Goal: Task Accomplishment & Management: Use online tool/utility

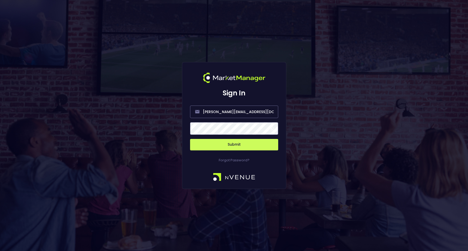
click at [229, 143] on button "Submit" at bounding box center [234, 144] width 88 height 11
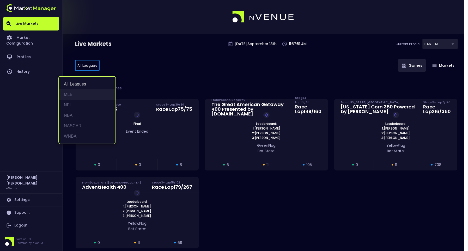
click at [83, 90] on li "MLB" at bounding box center [87, 94] width 57 height 10
type input "MLB"
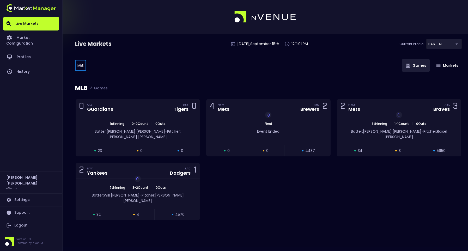
click at [81, 64] on body "Live Markets Market Configuration Profiles History Jerry Griffith nVenue Settin…" at bounding box center [234, 125] width 468 height 251
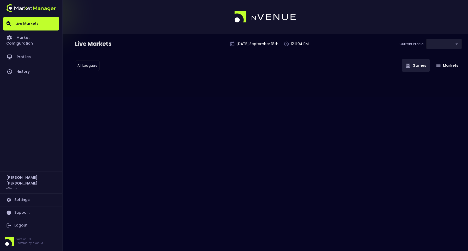
type input "0d810fa5-e353-4d9c-b11d-31f095cae871"
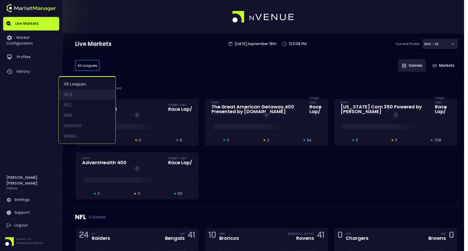
click at [79, 94] on li "MLB" at bounding box center [87, 94] width 57 height 10
type input "MLB"
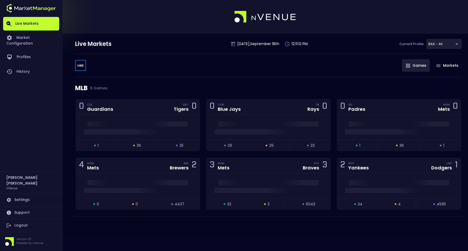
click at [199, 79] on div "MLB 6 Games" at bounding box center [268, 88] width 386 height 22
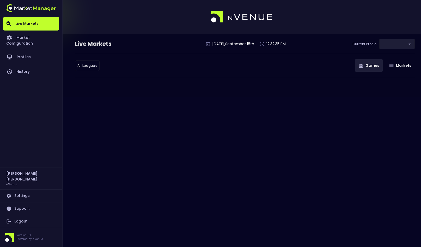
type input "0d810fa5-e353-4d9c-b11d-31f095cae871"
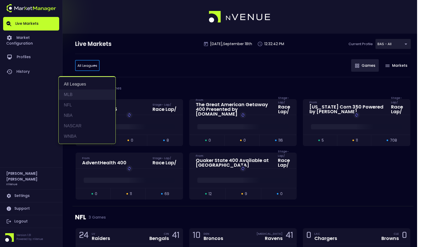
click at [77, 94] on li "MLB" at bounding box center [87, 94] width 57 height 10
type input "MLB"
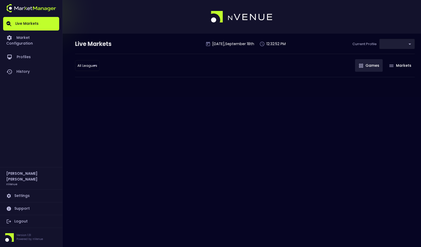
type input "0d810fa5-e353-4d9c-b11d-31f095cae871"
click at [85, 65] on body "Live Markets Market Configuration Profiles History Jerry Griffith nVenue Settin…" at bounding box center [210, 123] width 421 height 247
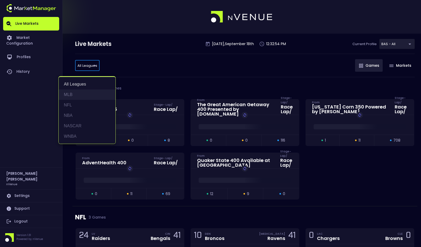
click at [77, 90] on li "MLB" at bounding box center [87, 94] width 57 height 10
type input "MLB"
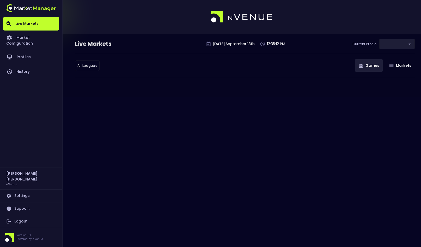
type input "0d810fa5-e353-4d9c-b11d-31f095cae871"
click at [86, 62] on body "Live Markets Market Configuration Profiles History [PERSON_NAME] nVenue Setting…" at bounding box center [210, 123] width 421 height 247
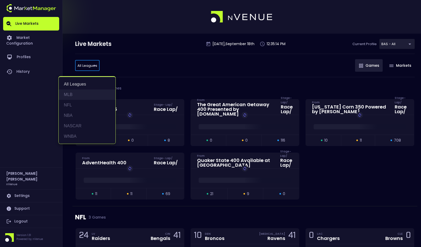
click at [82, 90] on li "MLB" at bounding box center [87, 94] width 57 height 10
type input "MLB"
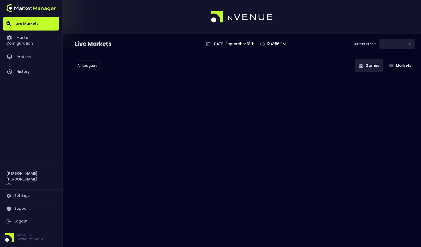
type input "0d810fa5-e353-4d9c-b11d-31f095cae871"
click at [84, 65] on body "Live Markets Market Configuration Profiles History [PERSON_NAME] nVenue Setting…" at bounding box center [210, 123] width 421 height 247
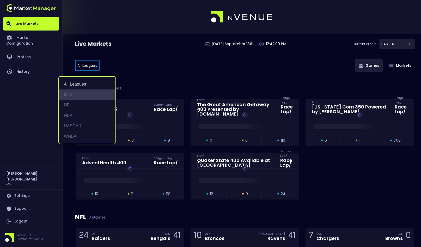
click at [76, 90] on li "MLB" at bounding box center [87, 94] width 57 height 10
type input "MLB"
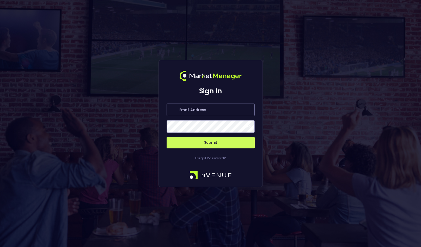
type input "[PERSON_NAME][EMAIL_ADDRESS][DOMAIN_NAME]"
click at [209, 141] on button "Submit" at bounding box center [211, 142] width 88 height 11
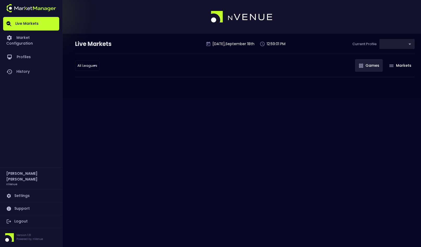
type input "0d810fa5-e353-4d9c-b11d-31f095cae871"
click at [89, 66] on body "Live Markets Market Configuration Profiles History [PERSON_NAME] nVenue Setting…" at bounding box center [210, 123] width 421 height 247
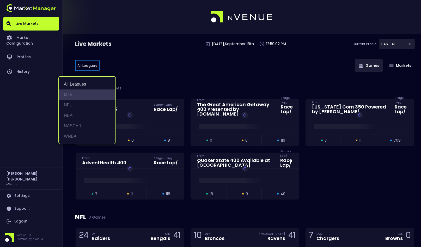
click at [82, 92] on li "MLB" at bounding box center [87, 94] width 57 height 10
type input "MLB"
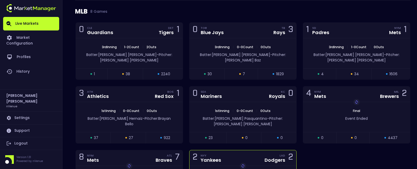
scroll to position [73, 0]
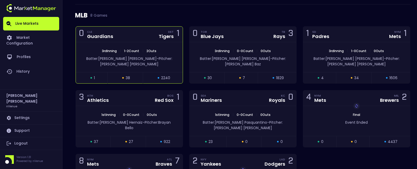
click at [133, 35] on div "0 CLE Guardians DET Tigers 1" at bounding box center [129, 35] width 107 height 16
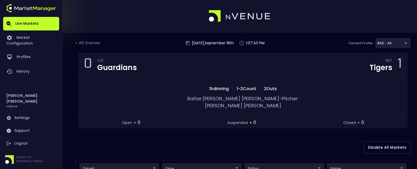
scroll to position [0, 0]
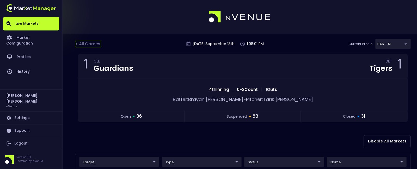
click at [90, 43] on div "< All Games" at bounding box center [88, 44] width 26 height 7
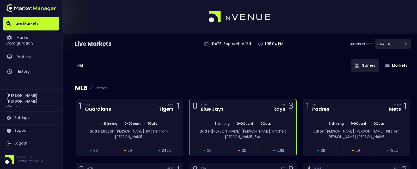
click at [243, 106] on div "0 TOR Blue Jays TB Rays 3" at bounding box center [242, 107] width 107 height 16
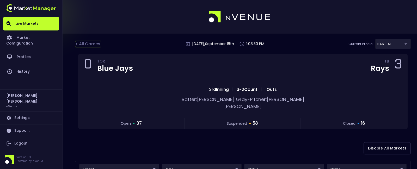
click at [86, 42] on div "< All Games" at bounding box center [88, 44] width 26 height 7
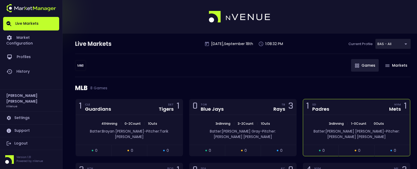
click at [350, 109] on div "1 SD Padres NYM Mets 1" at bounding box center [356, 107] width 107 height 16
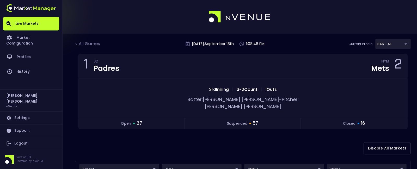
click at [93, 41] on div "< All Games" at bounding box center [88, 44] width 26 height 7
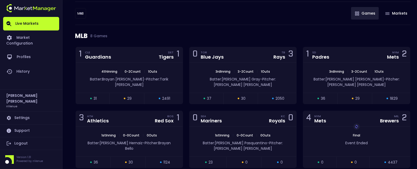
click at [130, 118] on div "3 ATH Athletics BOS Red Sox 1" at bounding box center [129, 119] width 107 height 16
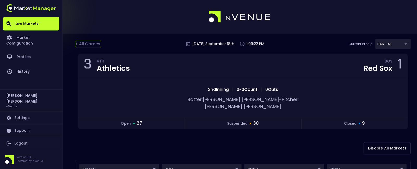
click at [101, 46] on div "< All Games" at bounding box center [88, 44] width 26 height 7
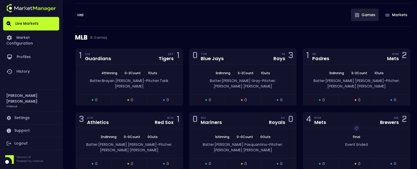
scroll to position [52, 0]
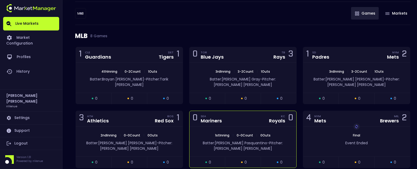
click at [248, 111] on div "0 SEA Mariners [PERSON_NAME] 0" at bounding box center [242, 119] width 107 height 16
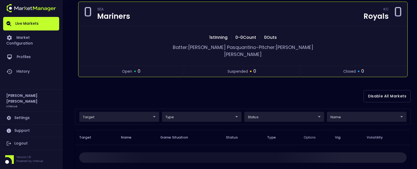
scroll to position [0, 0]
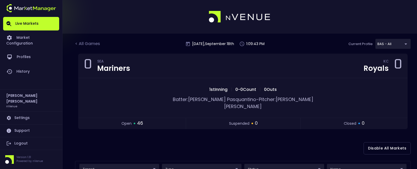
click at [303, 137] on div "Disable All Markets" at bounding box center [243, 148] width 336 height 25
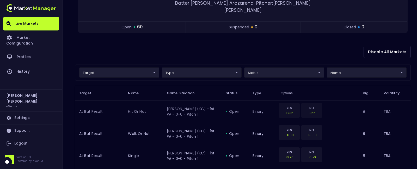
scroll to position [104, 0]
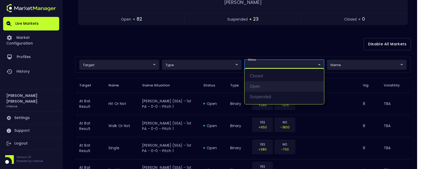
click at [259, 84] on li "open" at bounding box center [283, 86] width 79 height 10
type input "open"
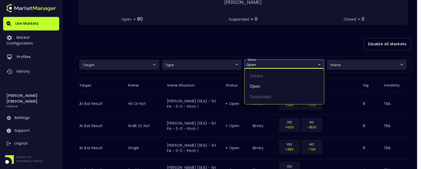
click at [208, 39] on div at bounding box center [210, 84] width 421 height 169
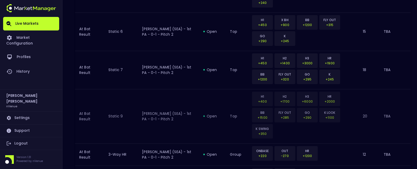
scroll to position [682, 0]
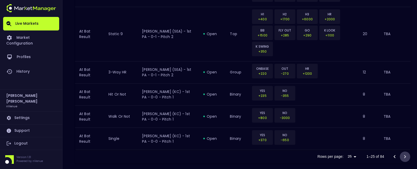
click at [404, 154] on icon "Go to next page" at bounding box center [405, 157] width 6 height 6
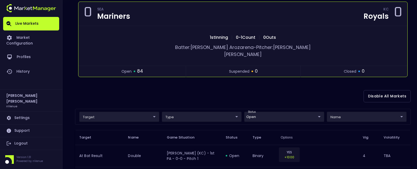
scroll to position [0, 0]
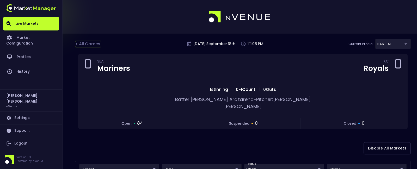
click at [77, 44] on div "< All Games" at bounding box center [88, 44] width 26 height 7
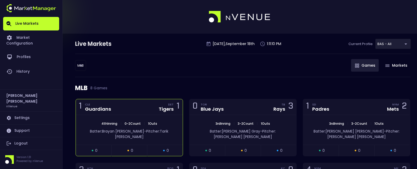
click at [121, 107] on div "1 CLE Guardians DET Tigers 1" at bounding box center [129, 107] width 107 height 16
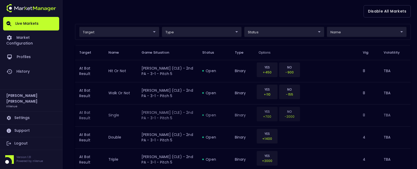
scroll to position [130, 0]
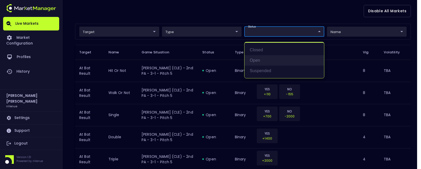
click at [264, 60] on li "open" at bounding box center [283, 60] width 79 height 10
type input "open"
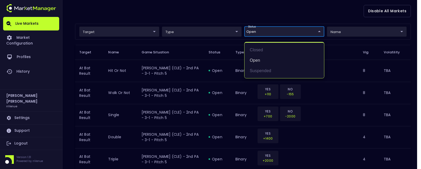
click at [187, 4] on div at bounding box center [210, 84] width 421 height 169
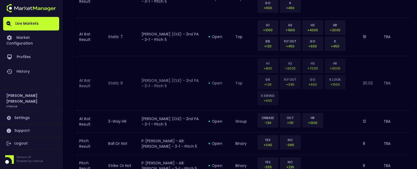
scroll to position [682, 0]
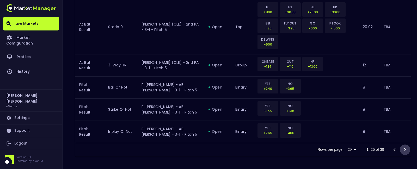
click at [407, 150] on icon "Go to next page" at bounding box center [405, 150] width 6 height 6
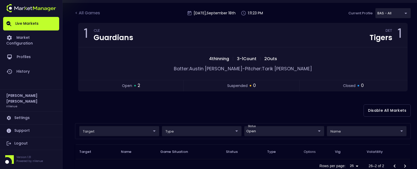
scroll to position [47, 0]
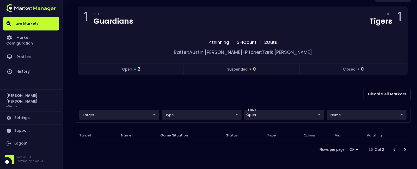
click at [391, 148] on button "Go to previous page" at bounding box center [394, 150] width 10 height 10
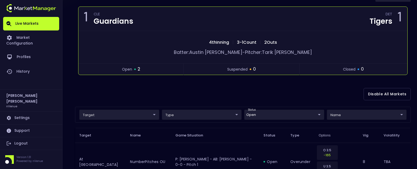
scroll to position [0, 0]
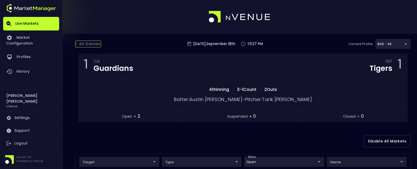
click at [91, 43] on div "< All Games" at bounding box center [88, 44] width 26 height 7
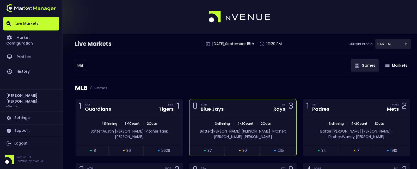
click at [248, 112] on div "0 TOR Blue Jays TB Rays 3" at bounding box center [242, 107] width 107 height 16
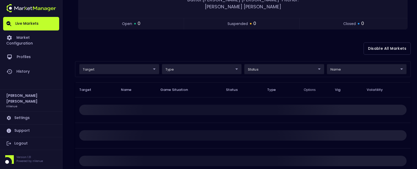
scroll to position [118, 0]
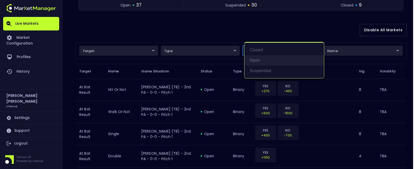
scroll to position [130, 0]
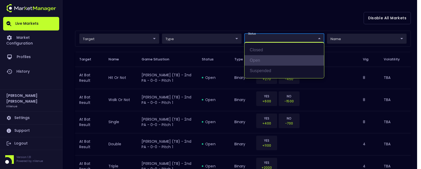
click at [267, 62] on li "open" at bounding box center [283, 60] width 79 height 10
type input "open"
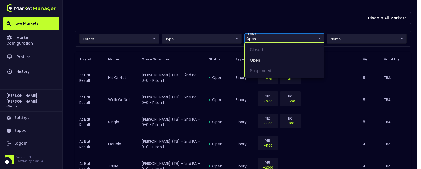
click at [200, 13] on div at bounding box center [210, 84] width 421 height 169
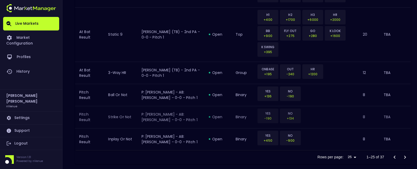
scroll to position [682, 0]
click at [405, 154] on icon "Go to next page" at bounding box center [405, 157] width 6 height 6
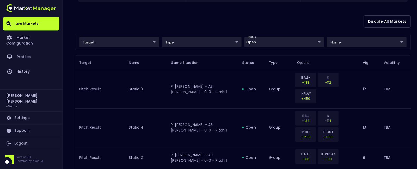
scroll to position [0, 0]
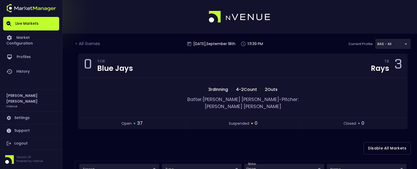
click at [93, 42] on div "< All Games" at bounding box center [88, 44] width 26 height 7
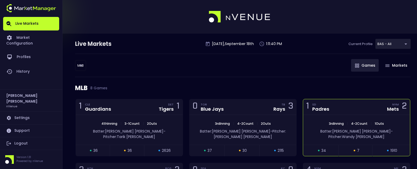
click at [366, 102] on div "1 SD Padres NYM Mets 2" at bounding box center [356, 107] width 107 height 16
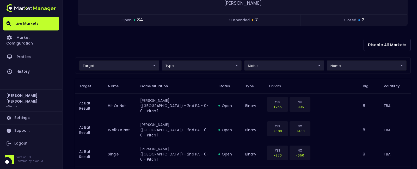
scroll to position [104, 0]
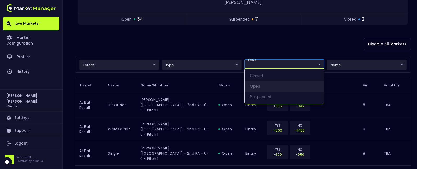
click at [265, 81] on li "open" at bounding box center [283, 86] width 79 height 10
type input "open"
click at [237, 25] on div at bounding box center [210, 84] width 421 height 169
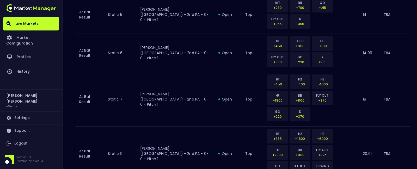
scroll to position [688, 0]
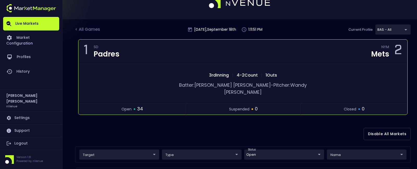
scroll to position [0, 0]
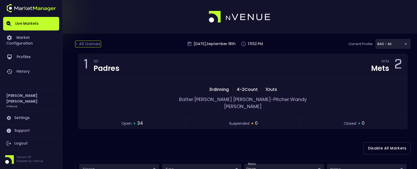
click at [97, 44] on div "< All Games" at bounding box center [88, 44] width 26 height 7
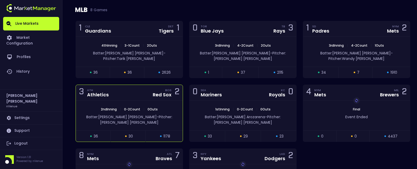
click at [119, 86] on div "3 ATH Athletics BOS Red Sox 2" at bounding box center [129, 93] width 107 height 16
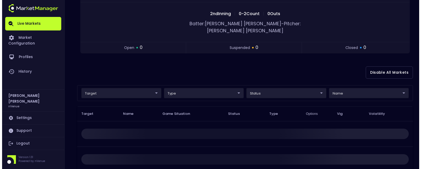
scroll to position [104, 0]
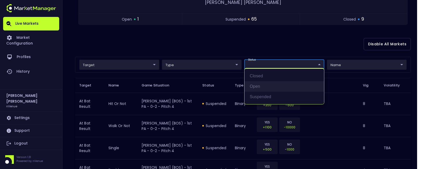
click at [266, 84] on li "open" at bounding box center [283, 86] width 79 height 10
type input "open"
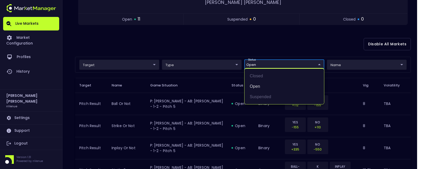
click at [224, 29] on div at bounding box center [210, 84] width 421 height 169
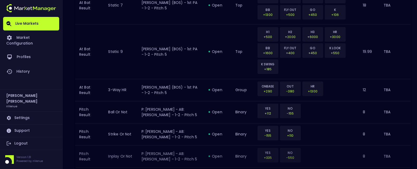
scroll to position [682, 0]
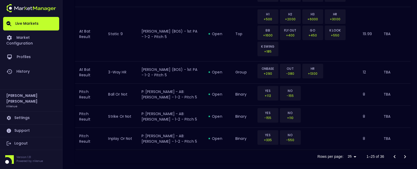
click at [404, 154] on icon "Go to next page" at bounding box center [405, 157] width 6 height 6
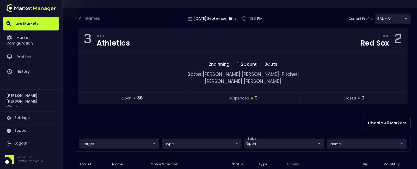
scroll to position [0, 0]
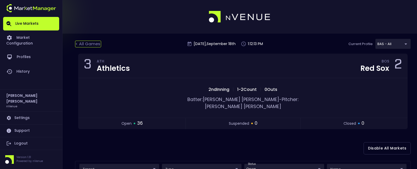
click at [94, 45] on div "< All Games" at bounding box center [88, 44] width 26 height 7
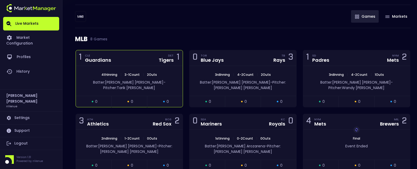
scroll to position [78, 0]
